Goal: Transaction & Acquisition: Purchase product/service

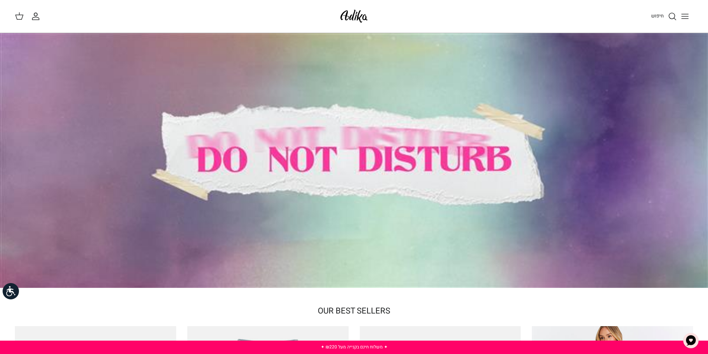
click at [680, 14] on button "Toggle menu" at bounding box center [685, 16] width 16 height 16
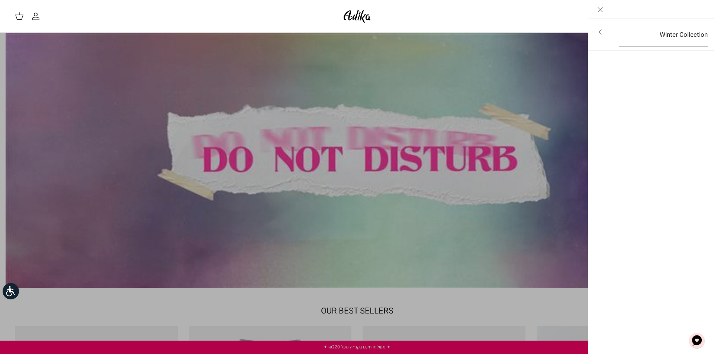
click at [670, 34] on link "Winter Collection" at bounding box center [663, 34] width 102 height 23
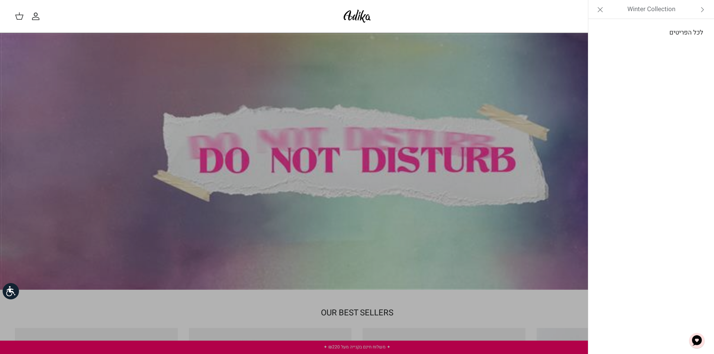
click at [669, 36] on link "לכל הפריטים" at bounding box center [651, 32] width 119 height 19
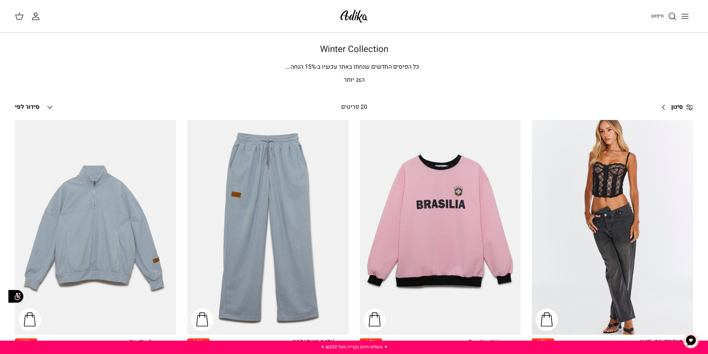
click at [348, 78] on p "הצג יותר" at bounding box center [354, 80] width 520 height 10
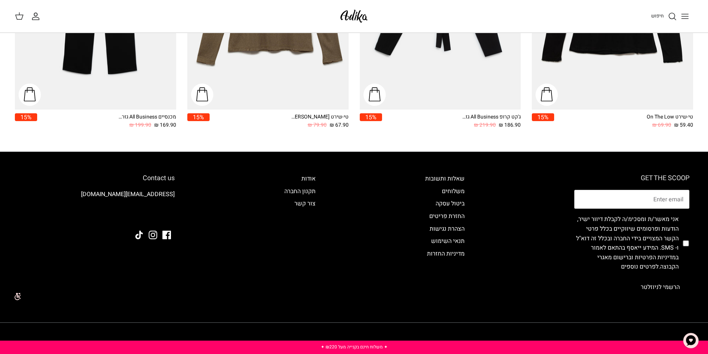
scroll to position [1238, 0]
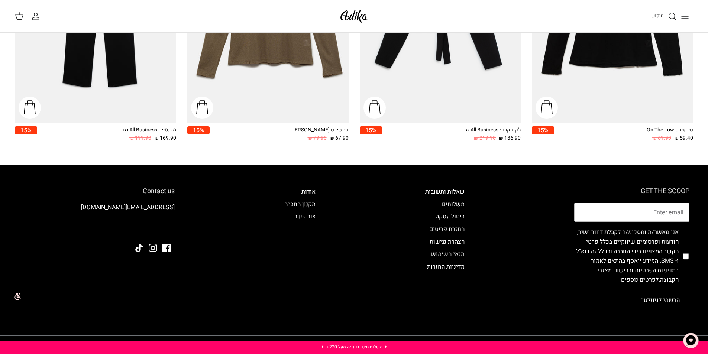
click at [686, 14] on icon "Toggle menu" at bounding box center [685, 16] width 9 height 9
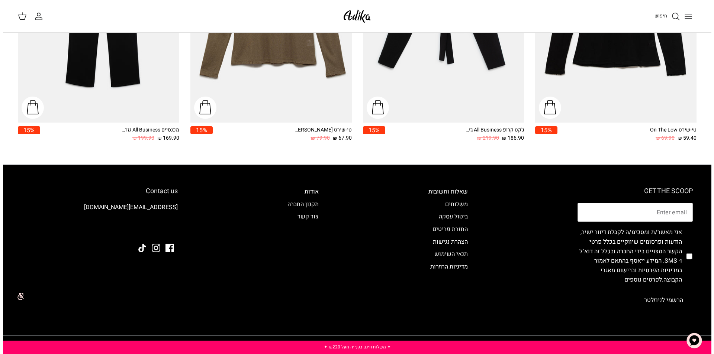
scroll to position [1245, 0]
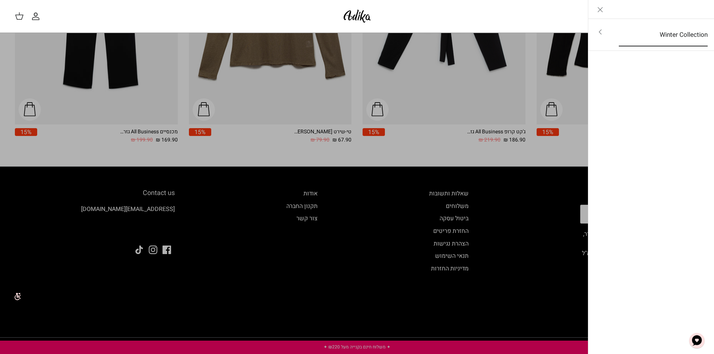
click at [672, 31] on link "Winter Collection" at bounding box center [663, 34] width 102 height 23
drag, startPoint x: 598, startPoint y: 7, endPoint x: 557, endPoint y: 39, distance: 51.7
click at [598, 7] on icon "Close" at bounding box center [600, 9] width 9 height 9
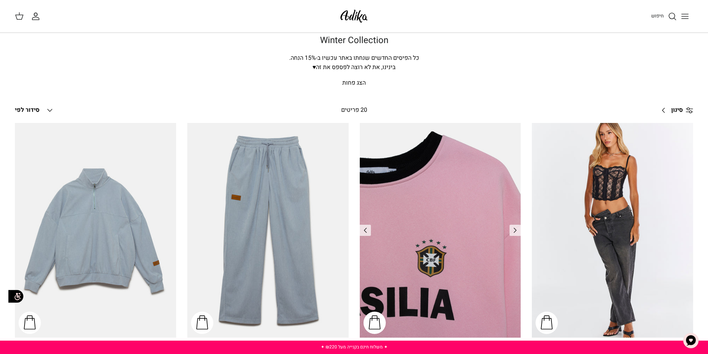
scroll to position [0, 0]
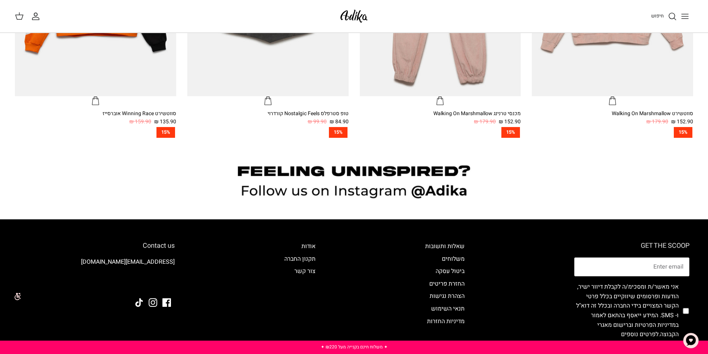
scroll to position [700, 0]
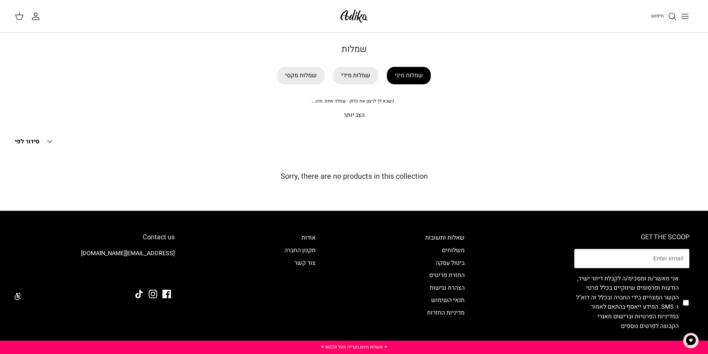
click at [401, 77] on link "שמלות מיני" at bounding box center [409, 75] width 44 height 17
click at [367, 80] on link "שמלות מידי" at bounding box center [355, 75] width 45 height 17
